Goal: Find specific page/section: Find specific page/section

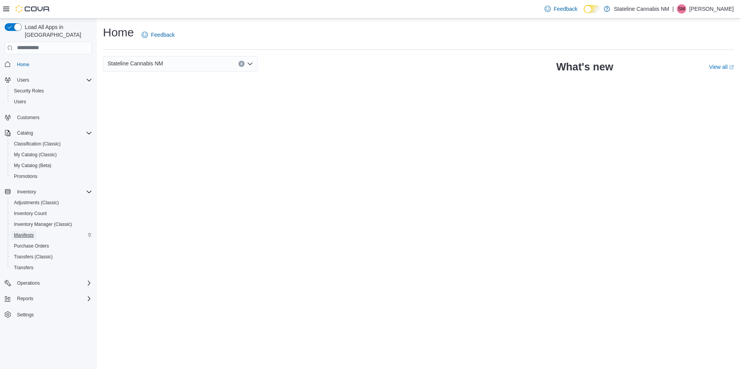
drag, startPoint x: 0, startPoint y: 0, endPoint x: 32, endPoint y: 223, distance: 225.1
click at [32, 231] on span "Manifests" at bounding box center [24, 235] width 20 height 9
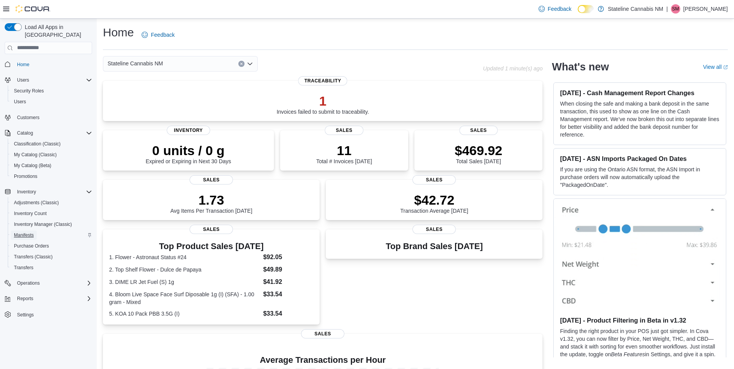
click at [34, 232] on span "Manifests" at bounding box center [24, 235] width 20 height 6
